Goal: Navigation & Orientation: Understand site structure

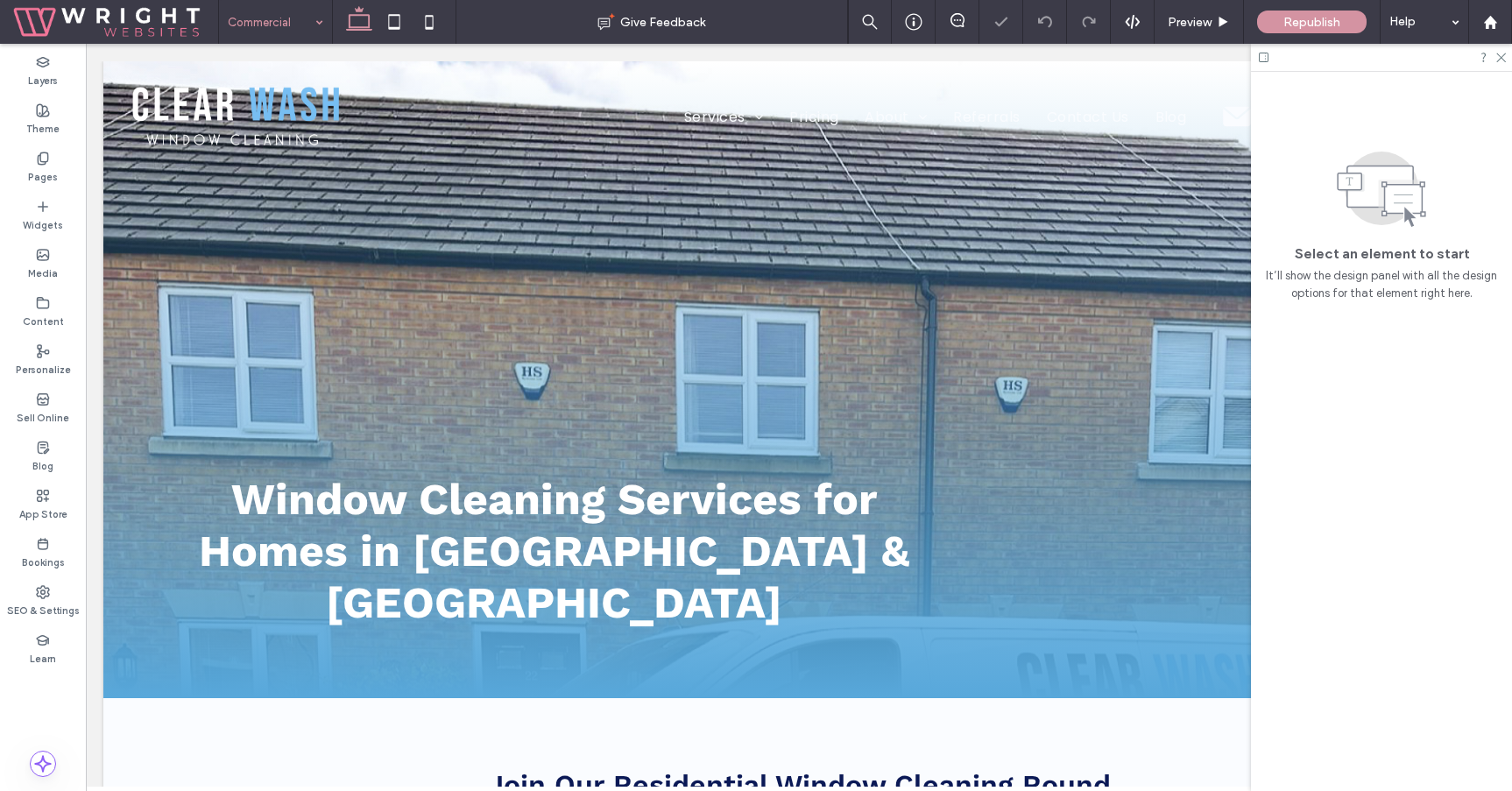
click at [278, 34] on input at bounding box center [271, 22] width 87 height 43
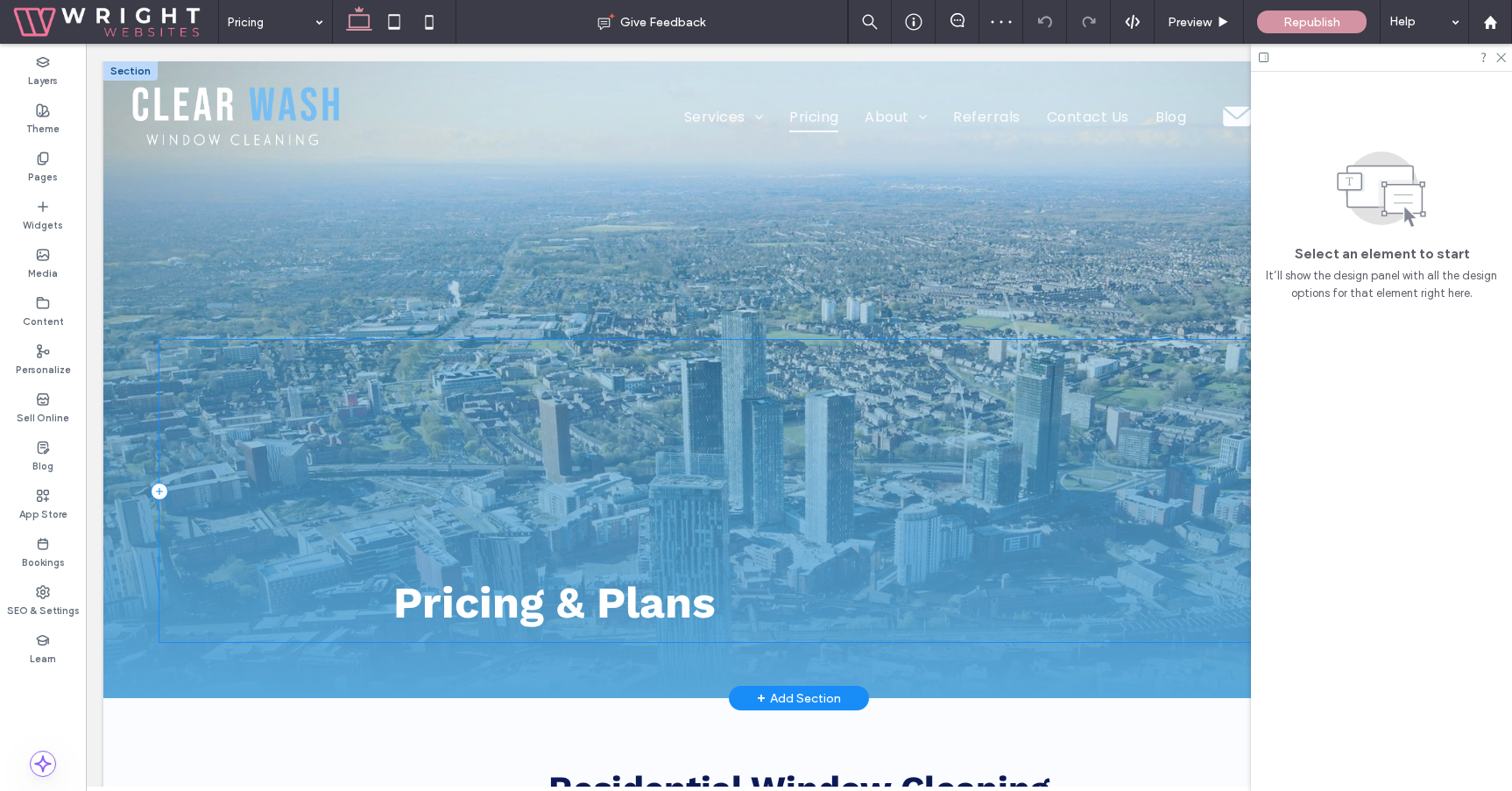
click at [241, 349] on div "Pricing & Plans" at bounding box center [800, 491] width 1280 height 303
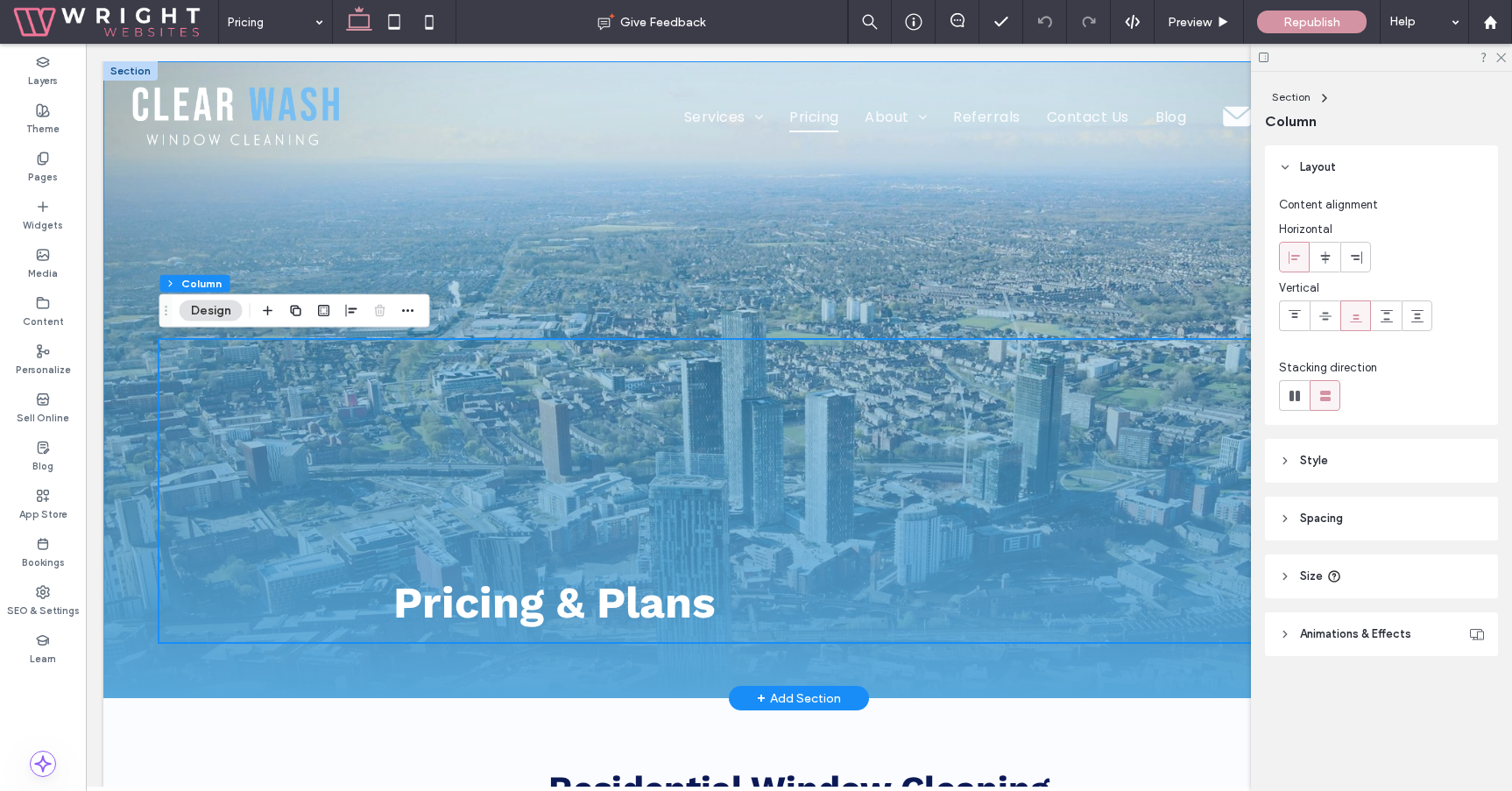
click at [313, 254] on div "Pricing & Plans" at bounding box center [799, 380] width 1391 height 637
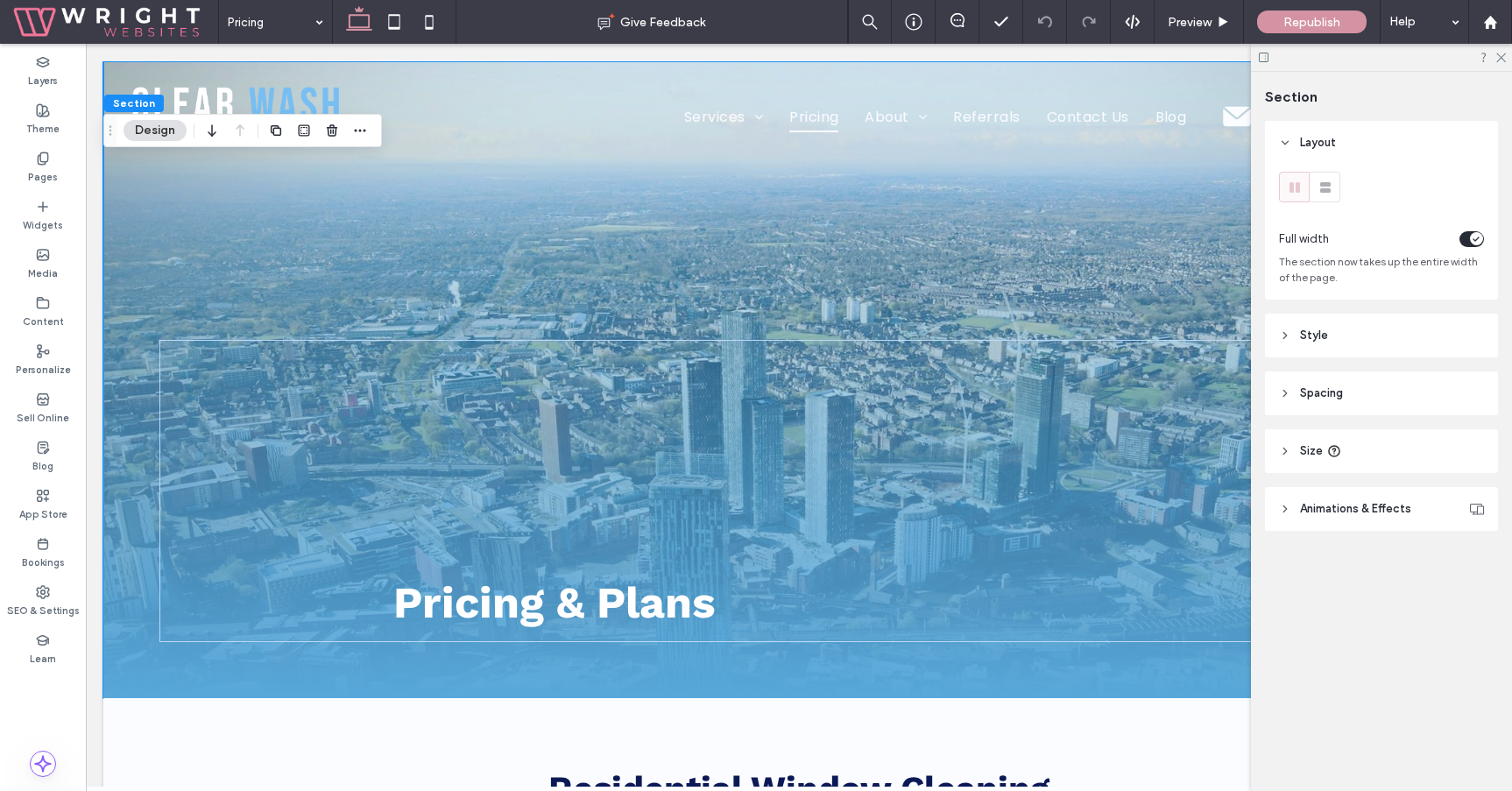
click at [1308, 345] on header "Style" at bounding box center [1381, 335] width 233 height 43
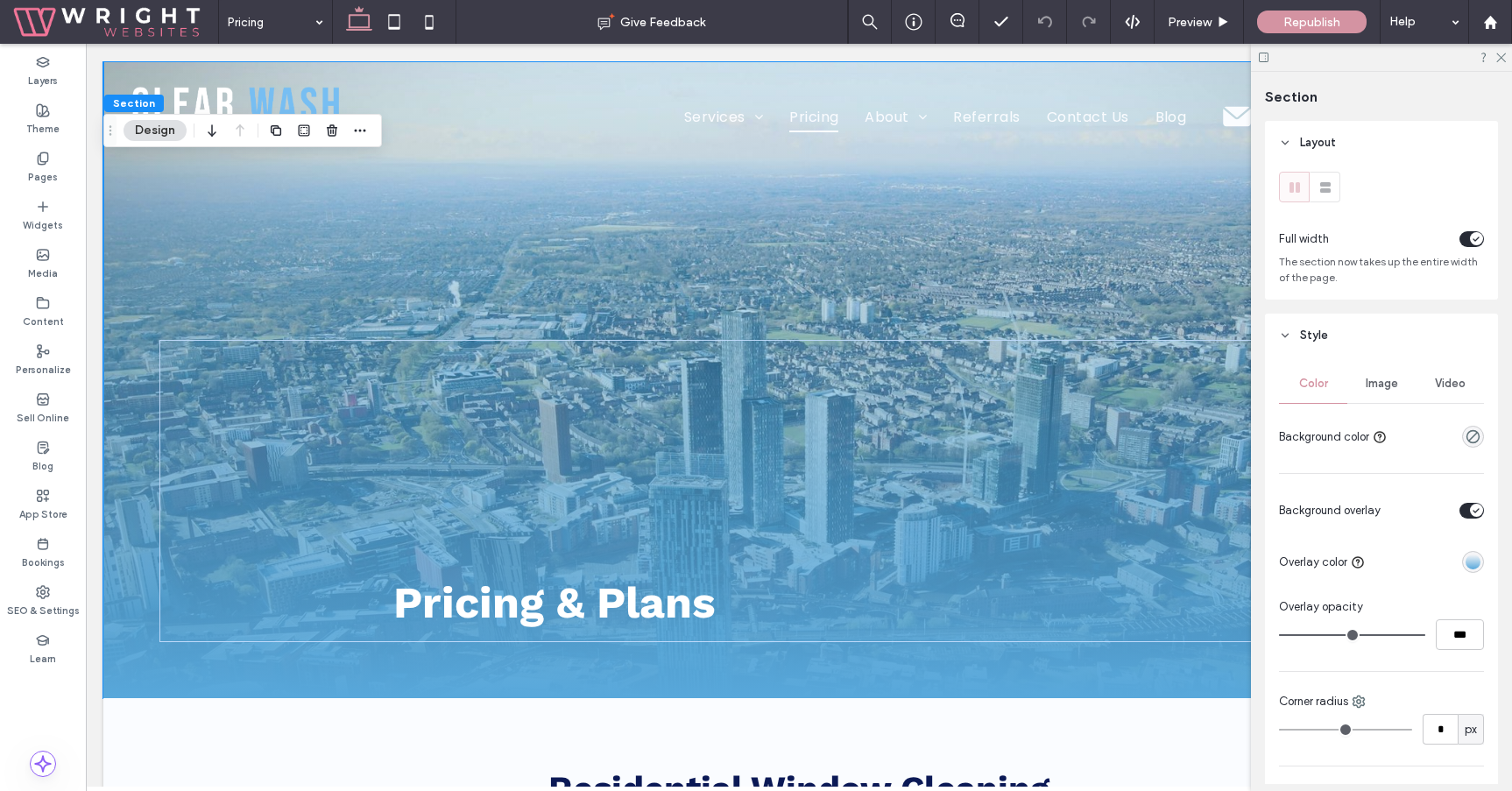
click at [1385, 390] on span "Image" at bounding box center [1382, 383] width 33 height 14
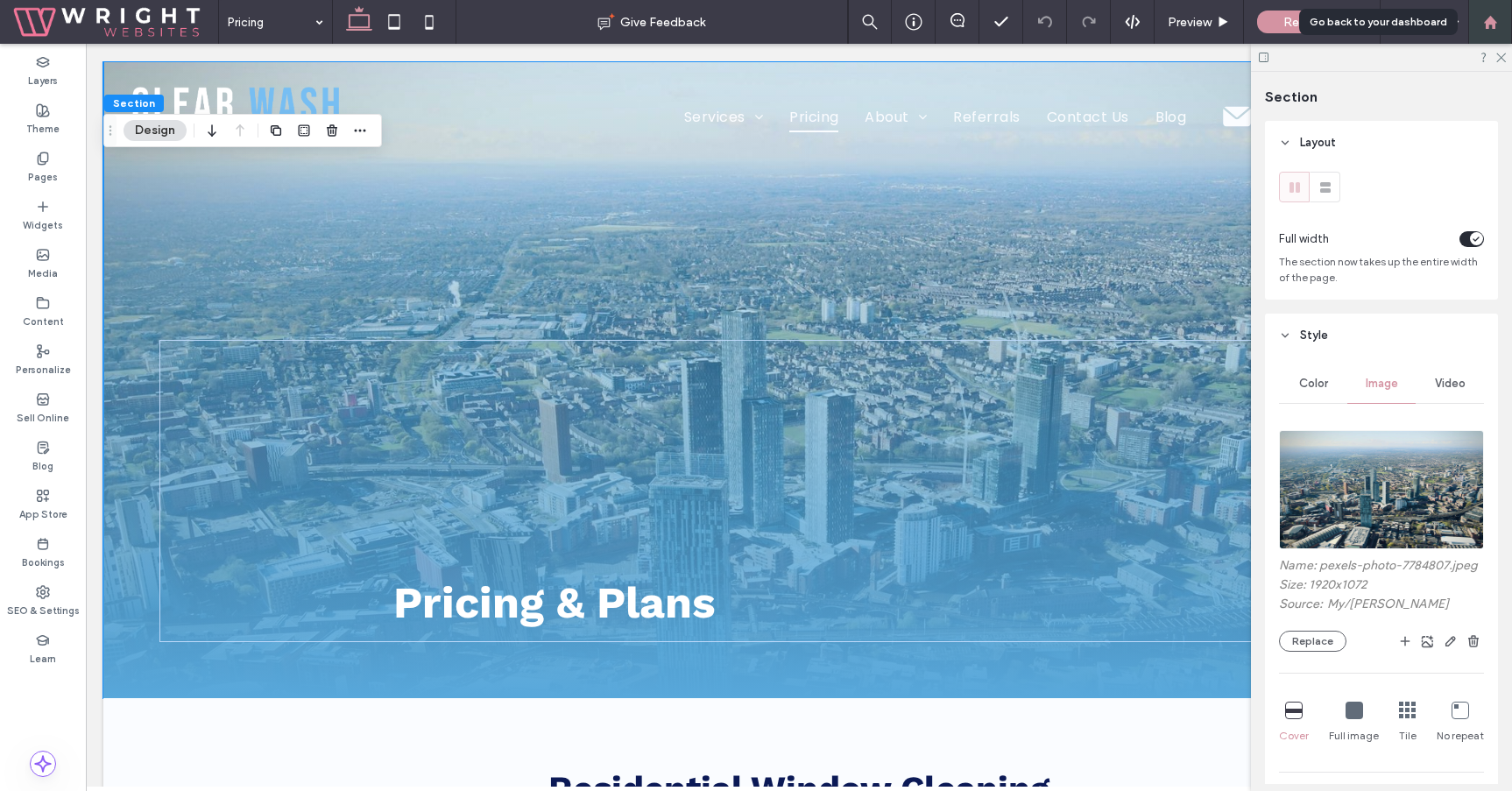
click at [1492, 35] on div at bounding box center [1490, 22] width 44 height 43
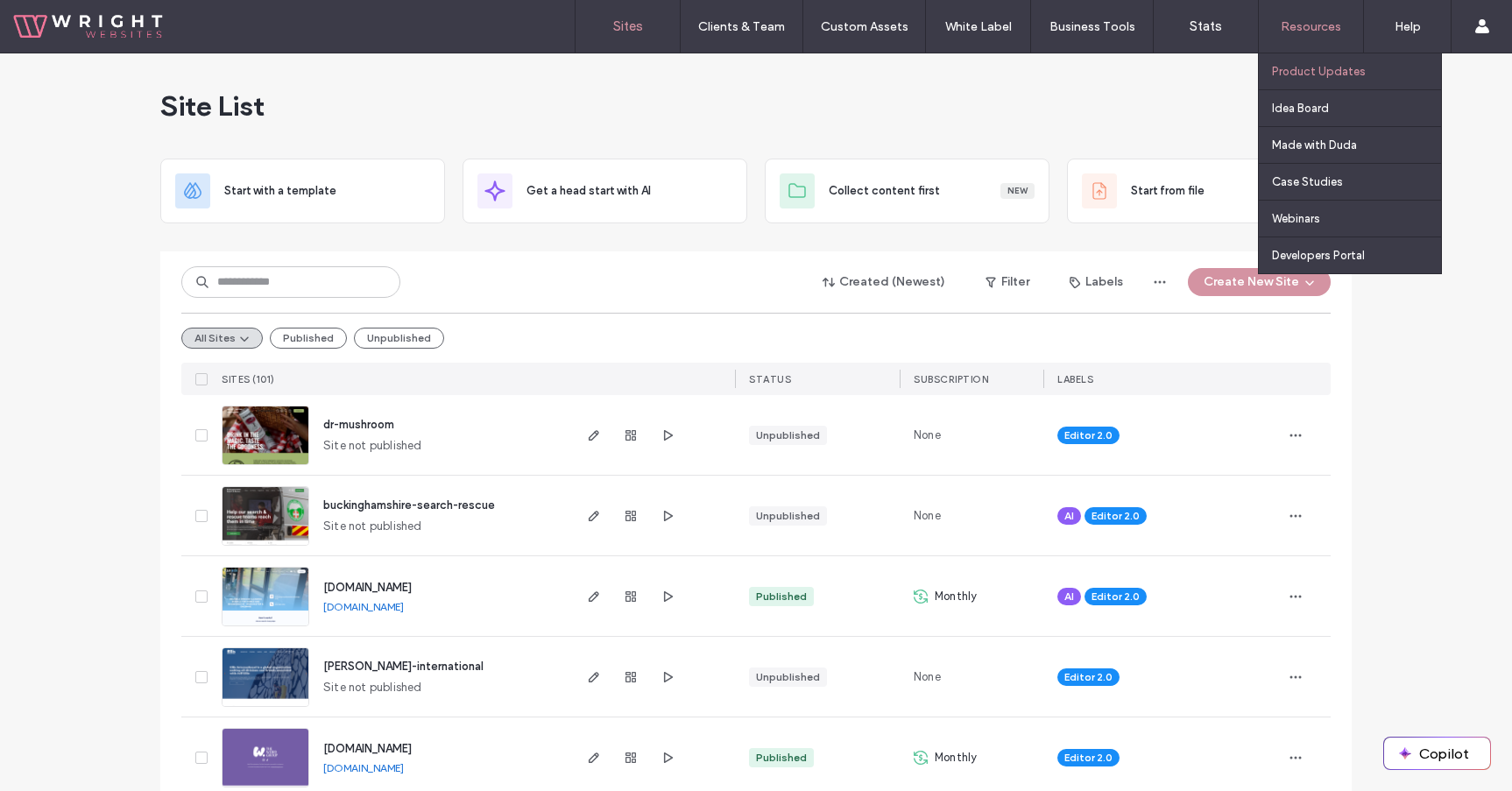
click at [1314, 72] on label "Product Updates" at bounding box center [1318, 72] width 93 height 13
